Goal: Information Seeking & Learning: Learn about a topic

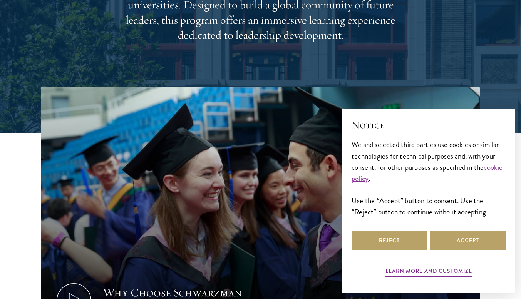
scroll to position [175, 0]
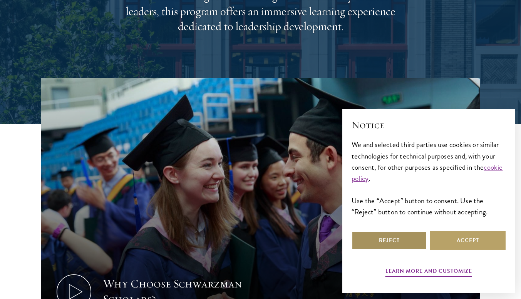
click at [418, 238] on button "Reject" at bounding box center [388, 240] width 75 height 18
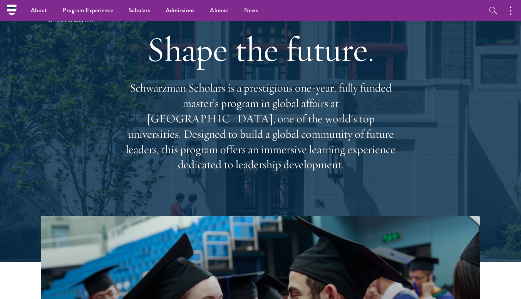
scroll to position [36, 0]
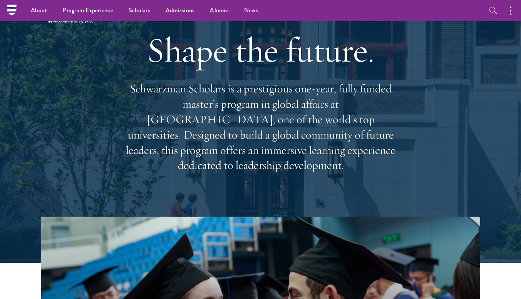
click at [215, 102] on p "Schwarzman Scholars is a prestigious one-year, fully funded master’s program in…" at bounding box center [260, 127] width 277 height 92
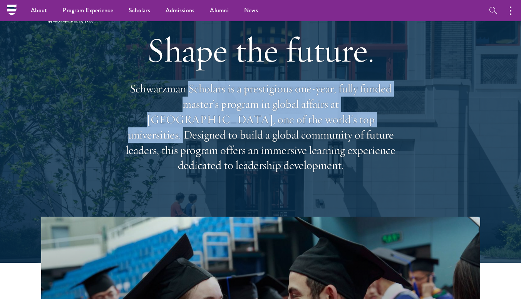
drag, startPoint x: 215, startPoint y: 102, endPoint x: 227, endPoint y: 122, distance: 23.3
click at [227, 122] on p "Schwarzman Scholars is a prestigious one-year, fully funded master’s program in…" at bounding box center [260, 127] width 277 height 92
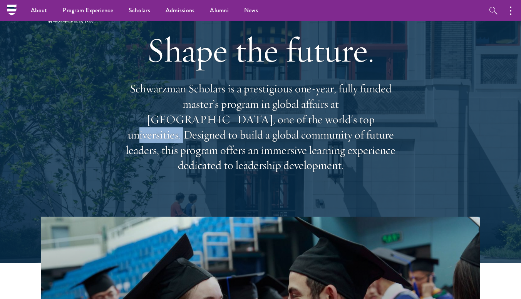
click at [227, 122] on p "Schwarzman Scholars is a prestigious one-year, fully funded master’s program in…" at bounding box center [260, 127] width 277 height 92
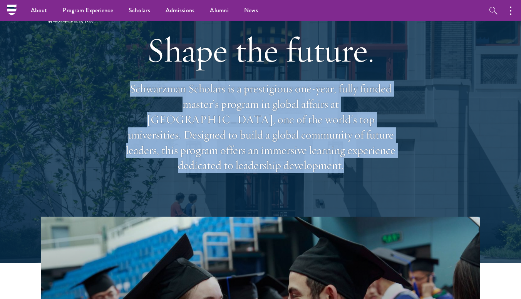
click at [227, 122] on p "Schwarzman Scholars is a prestigious one-year, fully funded master’s program in…" at bounding box center [260, 127] width 277 height 92
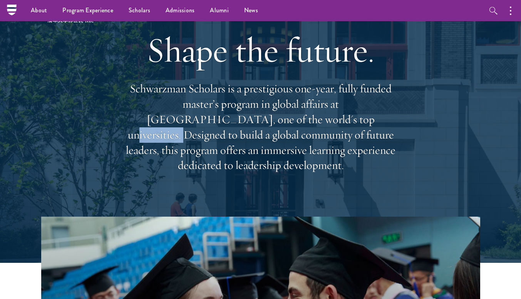
click at [227, 122] on p "Schwarzman Scholars is a prestigious one-year, fully funded master’s program in…" at bounding box center [260, 127] width 277 height 92
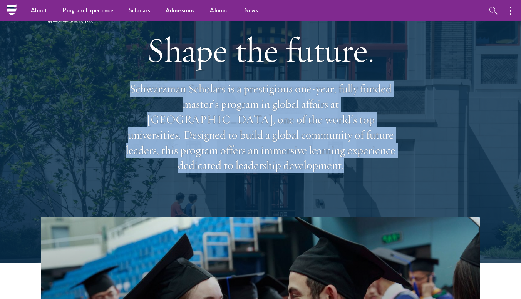
click at [227, 122] on p "Schwarzman Scholars is a prestigious one-year, fully funded master’s program in…" at bounding box center [260, 127] width 277 height 92
click at [222, 136] on p "Schwarzman Scholars is a prestigious one-year, fully funded master’s program in…" at bounding box center [260, 127] width 277 height 92
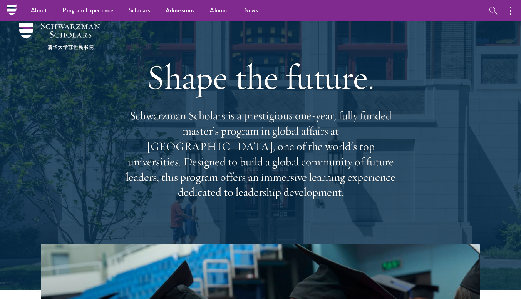
scroll to position [0, 0]
